Goal: Consume media (video, audio): Consume media (video, audio)

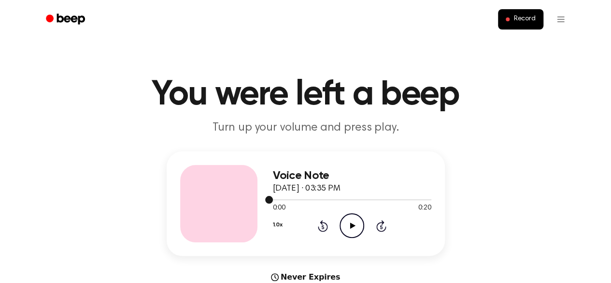
scroll to position [48, 0]
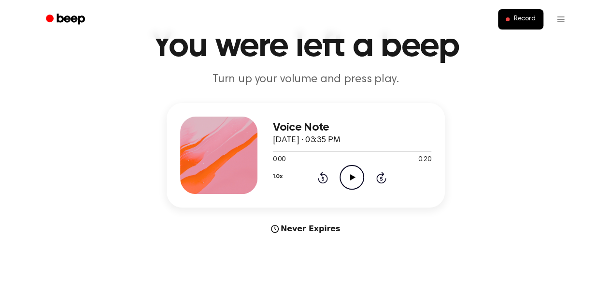
click at [351, 172] on icon "Play Audio" at bounding box center [352, 177] width 25 height 25
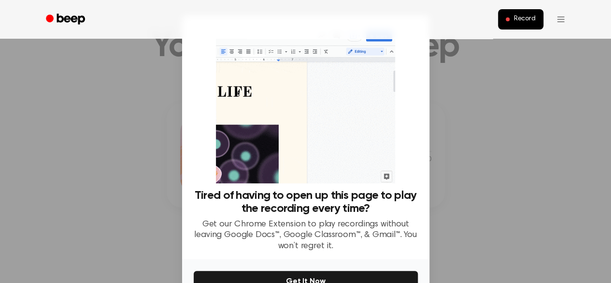
scroll to position [57, 0]
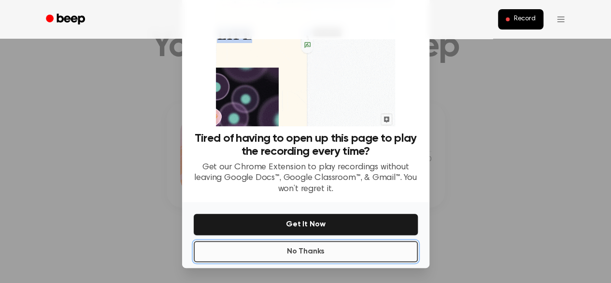
click at [342, 252] on button "No Thanks" at bounding box center [306, 251] width 224 height 21
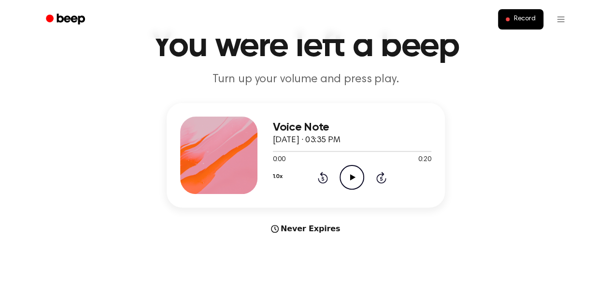
click at [354, 177] on icon at bounding box center [352, 177] width 5 height 6
click at [350, 178] on icon at bounding box center [352, 177] width 4 height 6
drag, startPoint x: 304, startPoint y: 151, endPoint x: 251, endPoint y: 152, distance: 52.2
click at [251, 152] on div "Voice Note October 8, 2025 · 03:35 PM 0:06 0:20 Your browser does not support t…" at bounding box center [306, 155] width 278 height 104
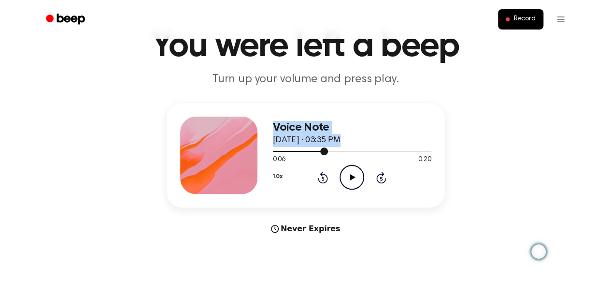
click at [276, 153] on div at bounding box center [352, 151] width 159 height 8
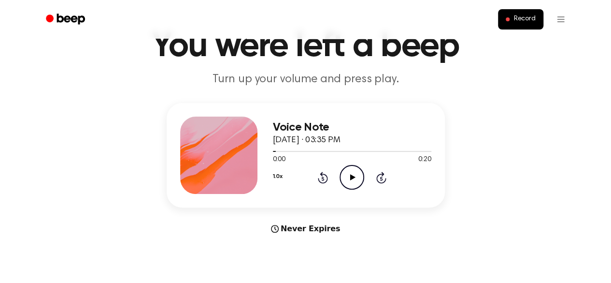
click at [352, 176] on icon at bounding box center [352, 177] width 5 height 6
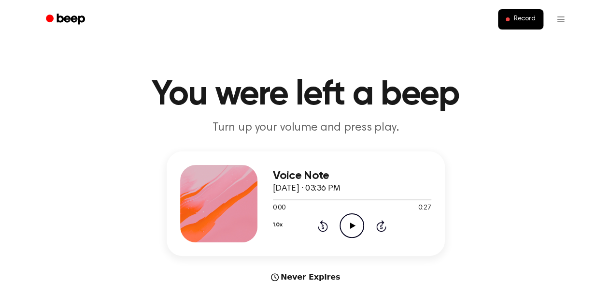
click at [353, 221] on icon "Play Audio" at bounding box center [352, 225] width 25 height 25
